Goal: Task Accomplishment & Management: Complete application form

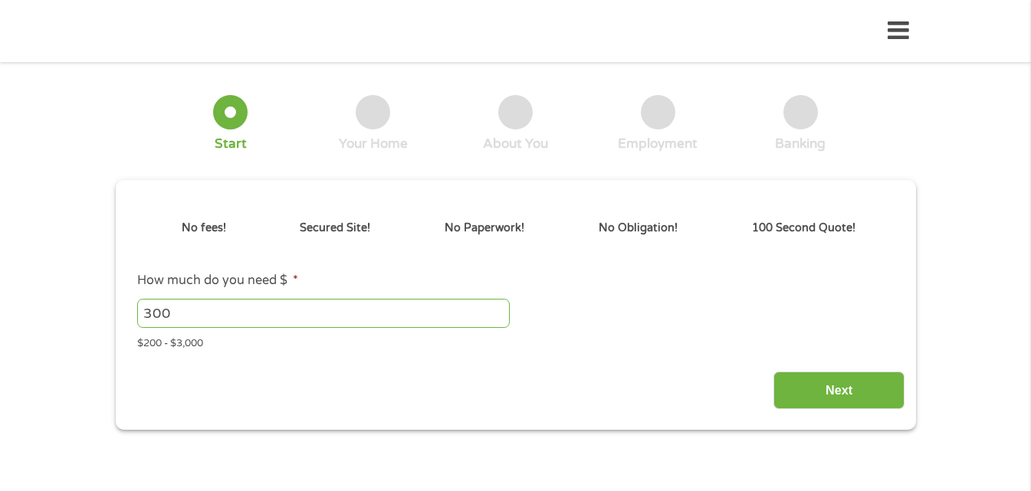
type input "EAIaIQobChMItJCLtcTvjwMV8kP_AR0tGBcgEAAYAiAAEgIH6vD_BwE"
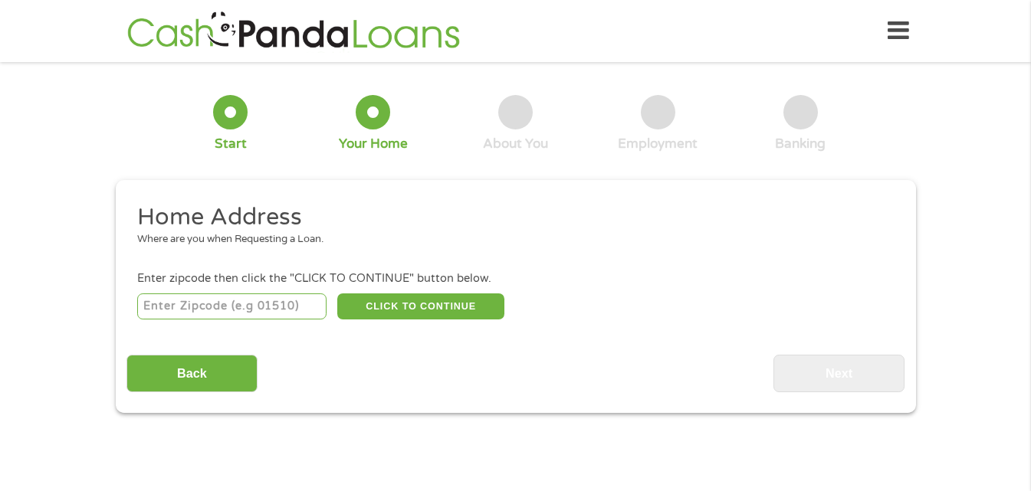
click at [301, 316] on input "number" at bounding box center [231, 306] width 189 height 26
type input "43062"
select select "[US_STATE]"
click at [387, 305] on button "CLICK TO CONTINUE" at bounding box center [420, 306] width 167 height 26
type input "43062"
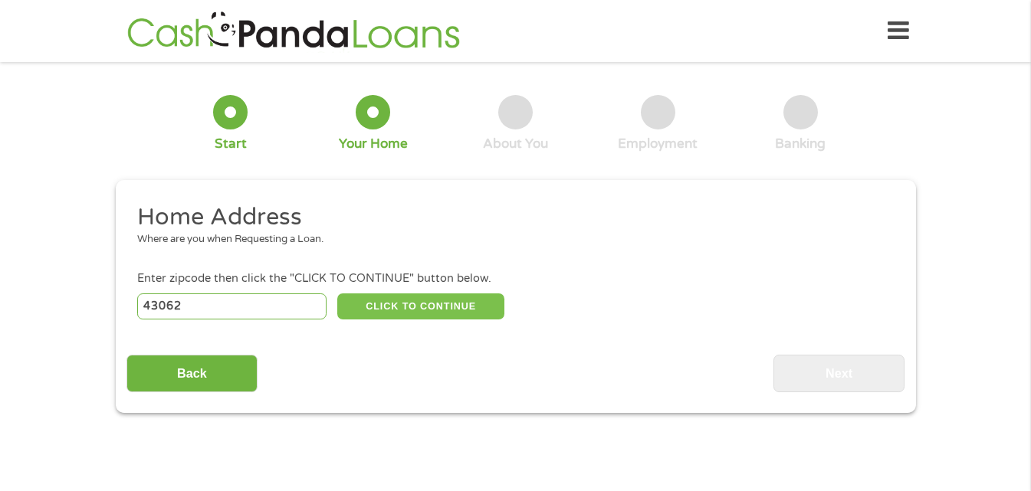
type input "Pataskala"
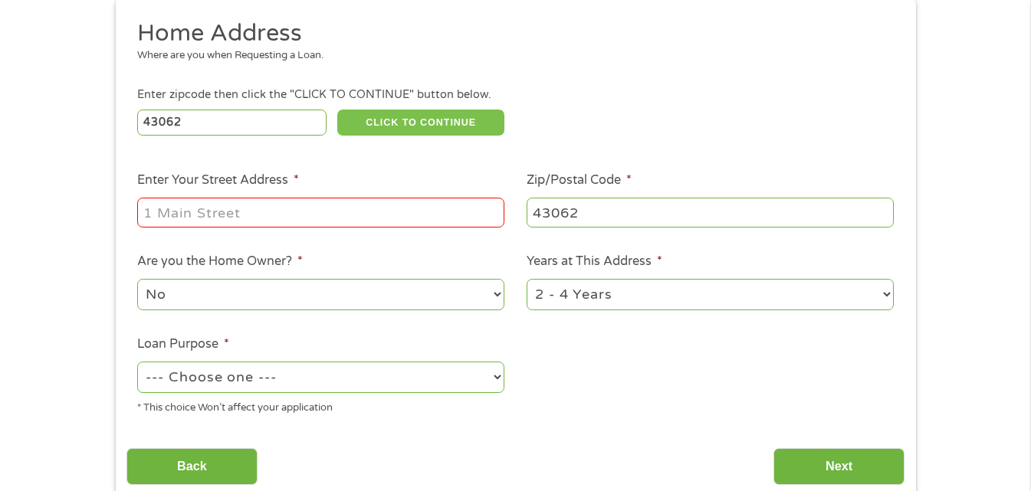
scroll to position [215, 0]
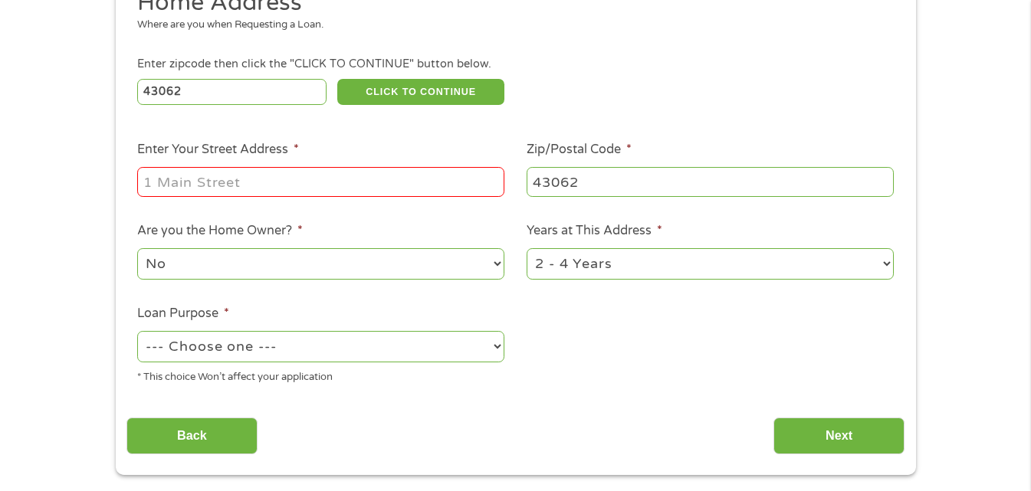
click at [359, 192] on input "Enter Your Street Address *" at bounding box center [320, 181] width 367 height 29
type input "[STREET_ADDRESS]"
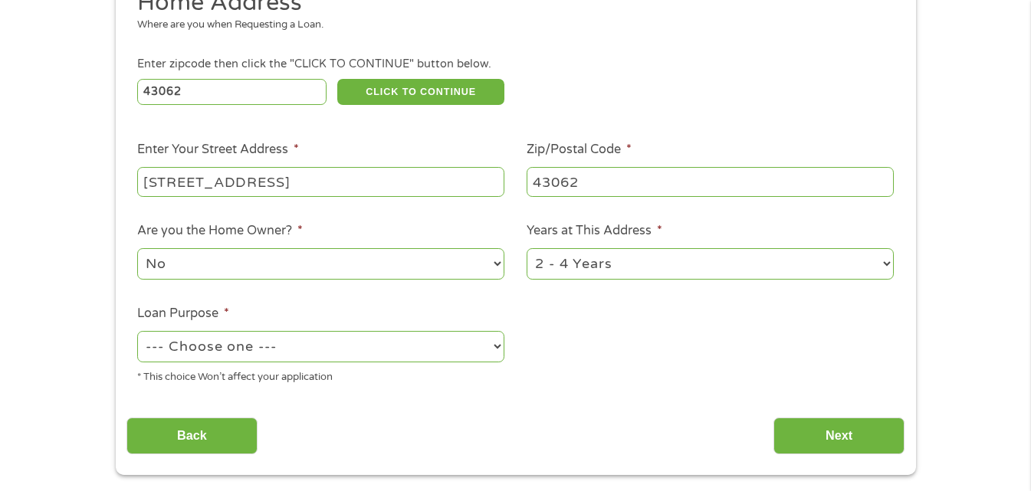
click at [883, 263] on select "1 Year or less 1 - 2 Years 2 - 4 Years Over 4 Years" at bounding box center [709, 263] width 367 height 31
select select "60months"
click at [526, 248] on select "1 Year or less 1 - 2 Years 2 - 4 Years Over 4 Years" at bounding box center [709, 263] width 367 height 31
click at [500, 344] on select "--- Choose one --- Pay Bills Debt Consolidation Home Improvement Major Purchase…" at bounding box center [320, 346] width 367 height 31
select select "shorttermcash"
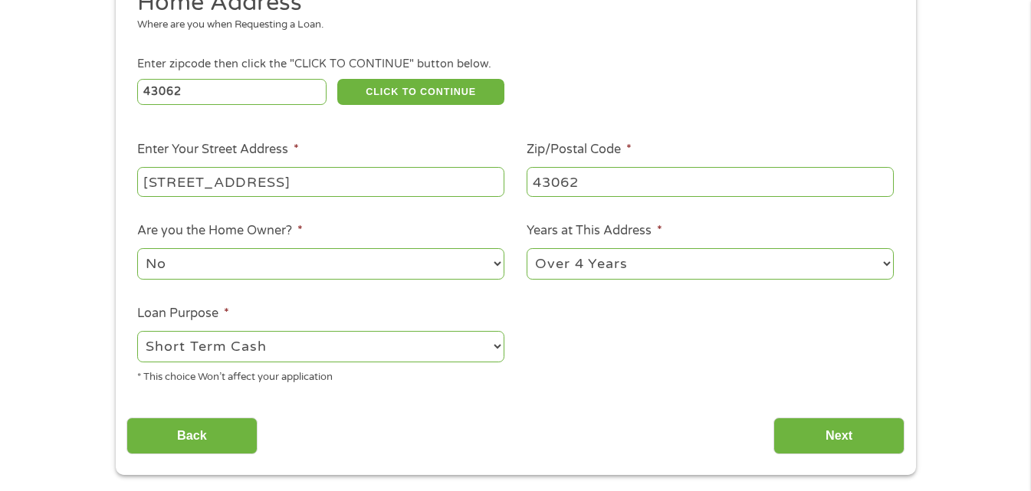
click at [137, 331] on select "--- Choose one --- Pay Bills Debt Consolidation Home Improvement Major Purchase…" at bounding box center [320, 346] width 367 height 31
click at [795, 428] on input "Next" at bounding box center [838, 437] width 131 height 38
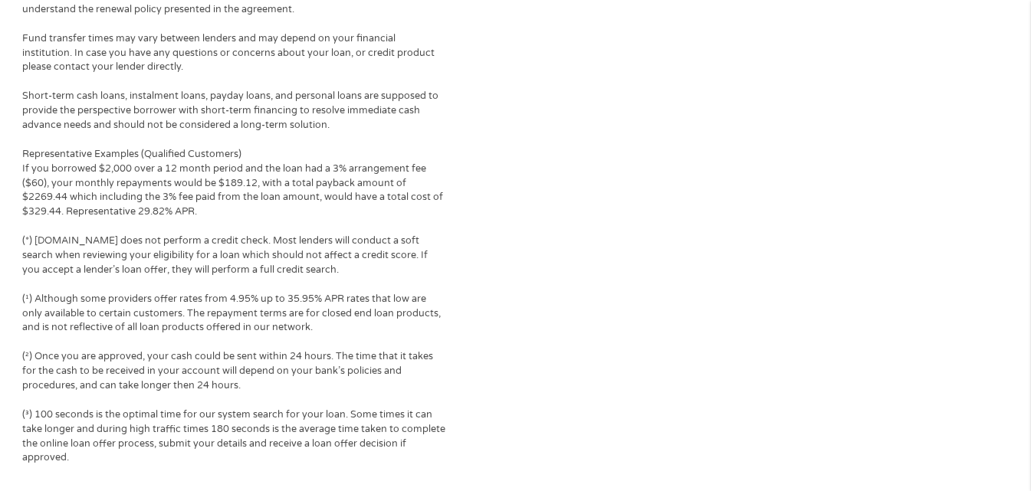
scroll to position [1322, 0]
